Goal: Information Seeking & Learning: Learn about a topic

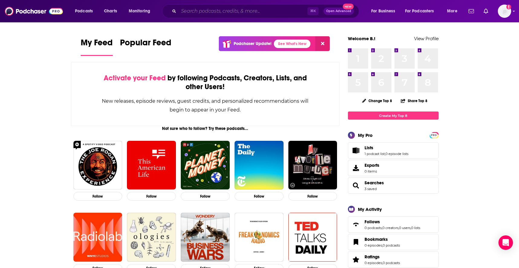
click at [203, 10] on input "Search podcasts, credits, & more..." at bounding box center [243, 11] width 129 height 10
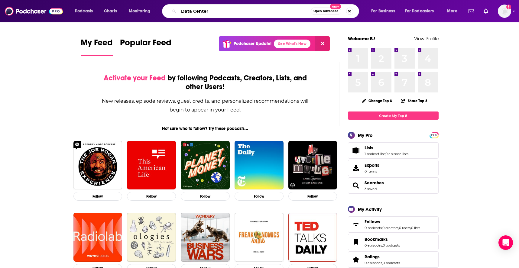
type input "Data Center"
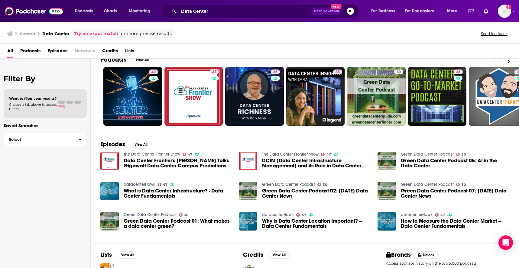
scroll to position [18, 0]
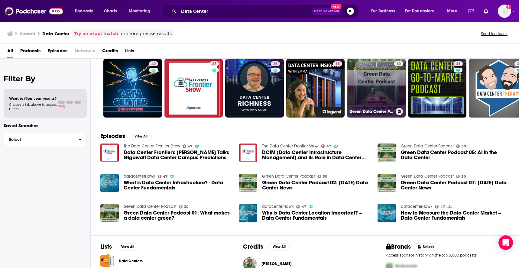
click at [383, 89] on link "30 Green Data Center Podcast" at bounding box center [376, 88] width 59 height 59
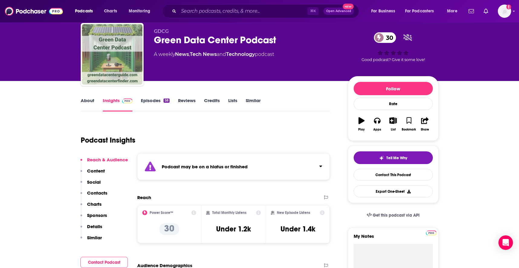
scroll to position [16, 0]
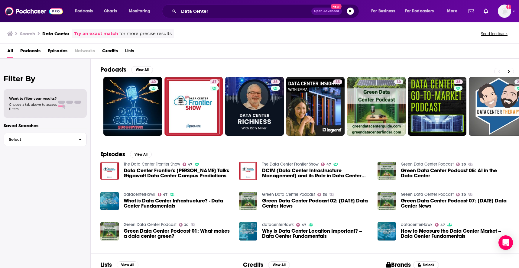
click at [32, 78] on h2 "Filter By" at bounding box center [45, 78] width 83 height 9
click at [56, 104] on span "Choose a tab above to access filters." at bounding box center [33, 106] width 48 height 8
click at [33, 51] on span "Podcasts" at bounding box center [30, 52] width 20 height 12
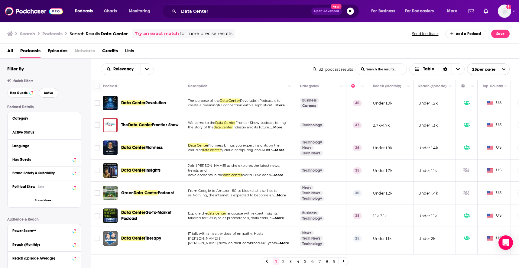
click at [49, 95] on button "Active" at bounding box center [49, 93] width 20 height 10
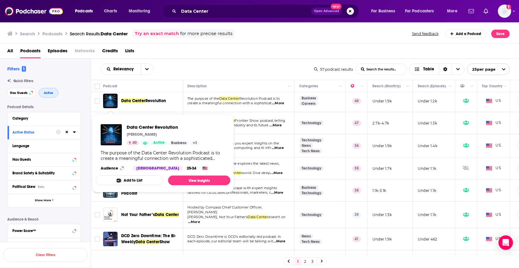
scroll to position [0, 1]
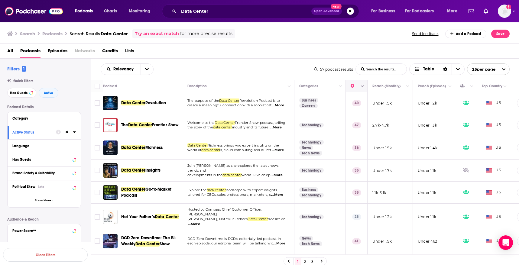
click at [352, 87] on icon "Move" at bounding box center [355, 85] width 7 height 7
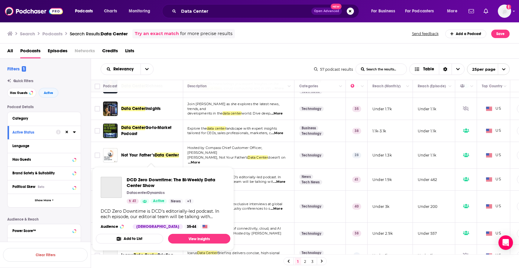
scroll to position [62, 1]
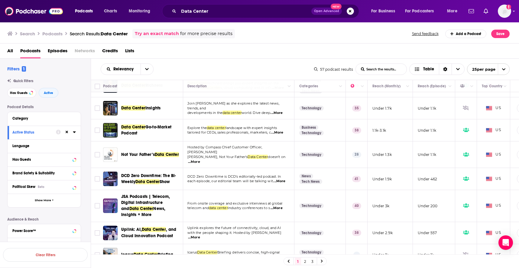
click at [10, 50] on span "All" at bounding box center [10, 52] width 6 height 12
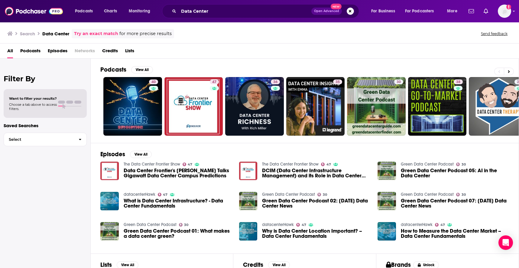
click at [53, 52] on span "Episodes" at bounding box center [58, 52] width 20 height 12
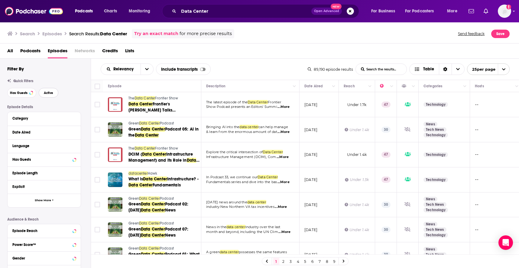
click at [52, 92] on span "Active" at bounding box center [48, 92] width 9 height 3
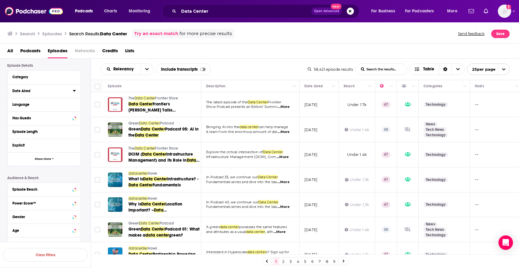
scroll to position [70, 0]
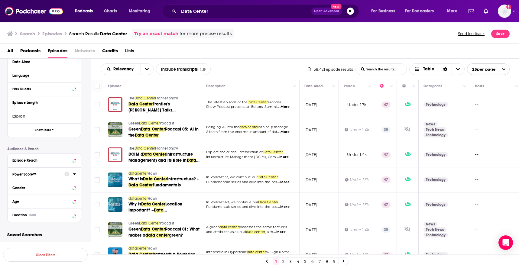
click at [23, 175] on div "Power Score™" at bounding box center [36, 174] width 48 height 4
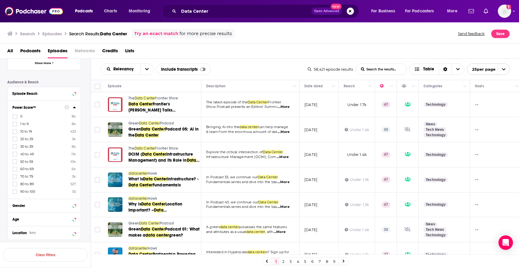
scroll to position [155, 0]
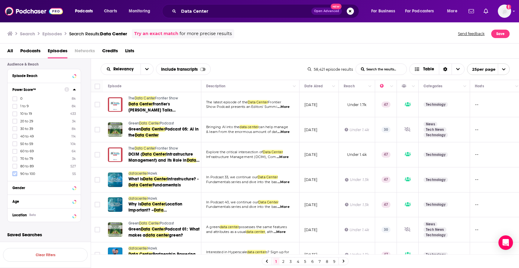
click at [16, 174] on icon at bounding box center [15, 174] width 4 height 4
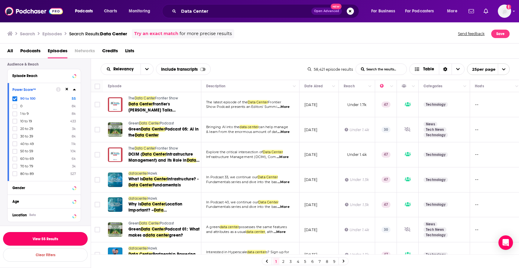
click at [52, 237] on button "View 55 Results" at bounding box center [45, 239] width 85 height 14
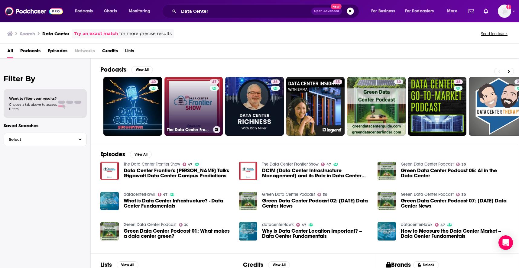
click at [197, 108] on link "47 The Data Center Frontier Show" at bounding box center [193, 106] width 59 height 59
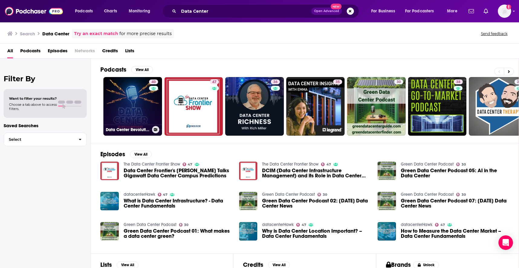
click at [143, 101] on link "40 Data Center Revolution" at bounding box center [132, 106] width 59 height 59
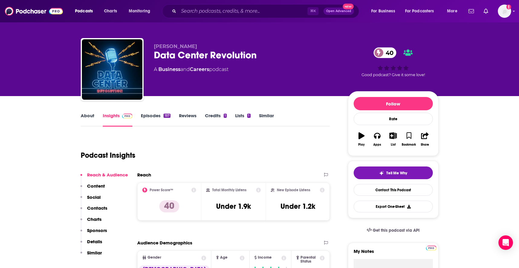
scroll to position [3, 0]
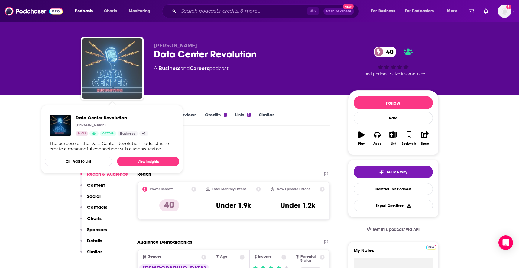
click at [111, 69] on img "Data Center Revolution" at bounding box center [112, 68] width 60 height 60
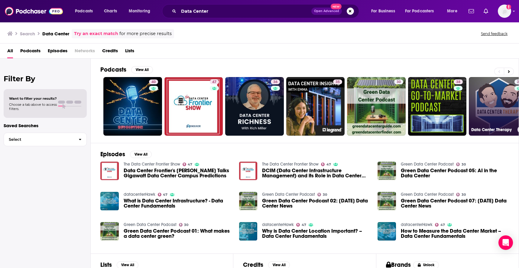
click at [490, 107] on link "25 Data Center Therapy" at bounding box center [498, 106] width 59 height 59
